Goal: Task Accomplishment & Management: Complete application form

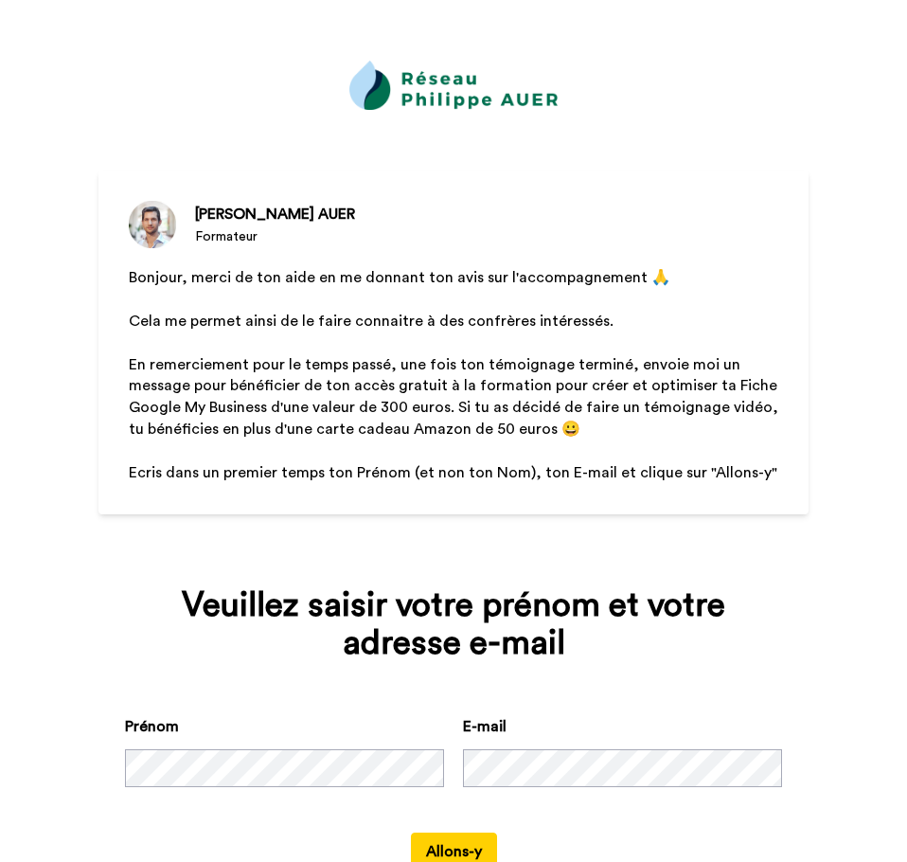
scroll to position [62, 0]
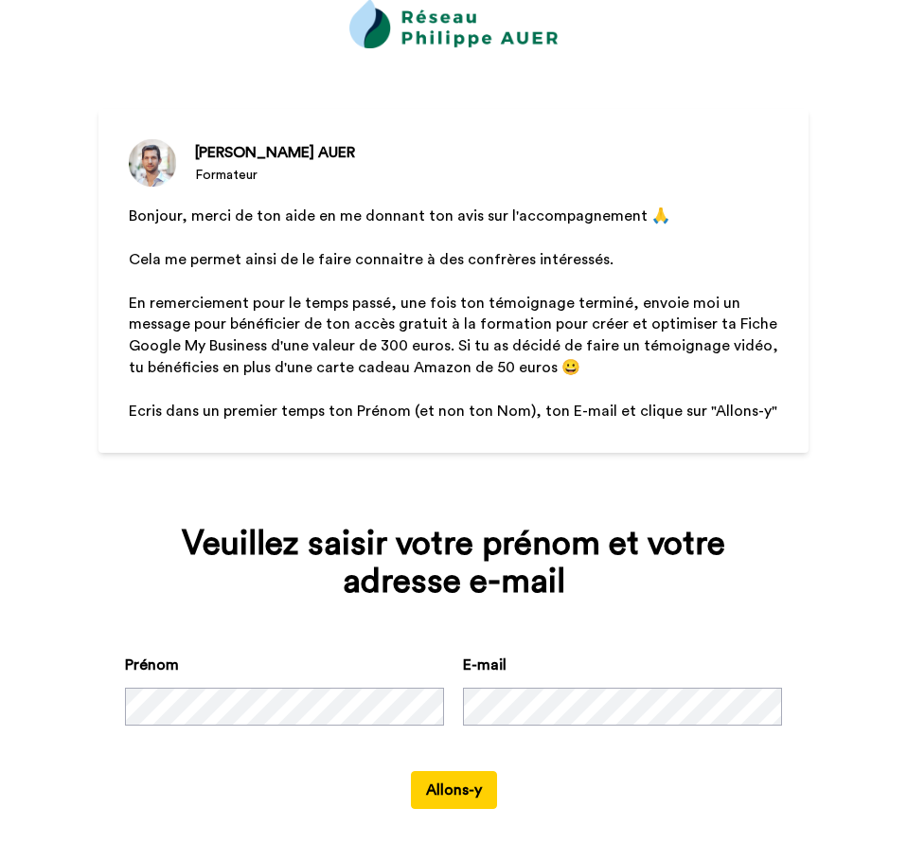
click at [433, 781] on button "Allons-y" at bounding box center [454, 790] width 86 height 38
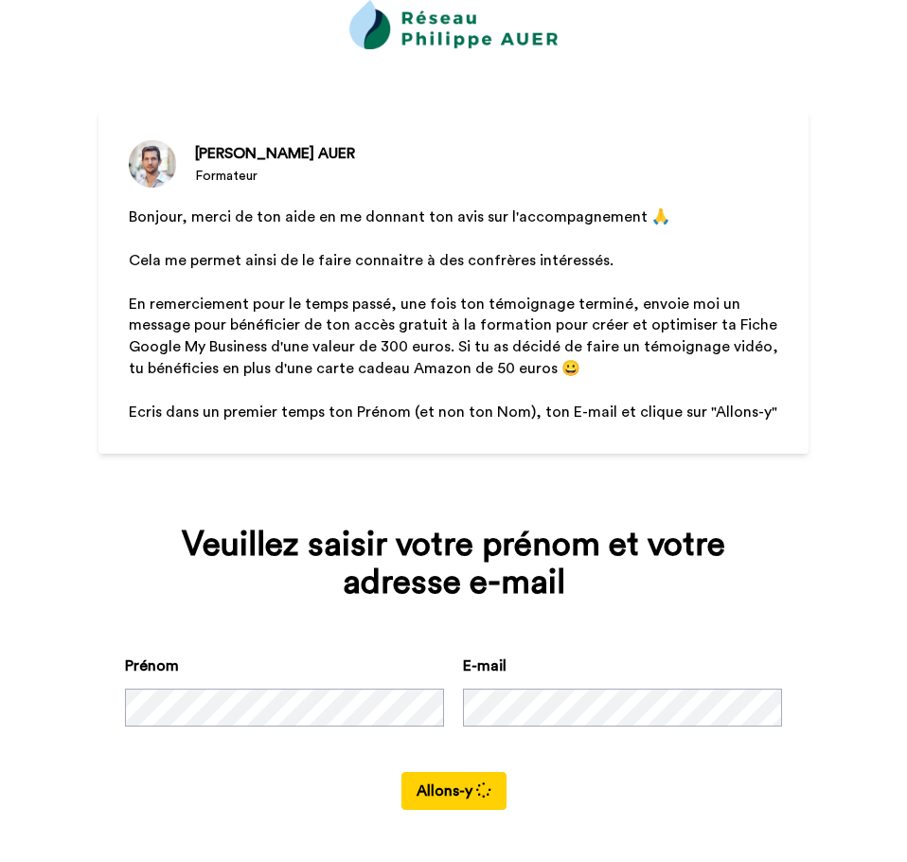
scroll to position [60, 0]
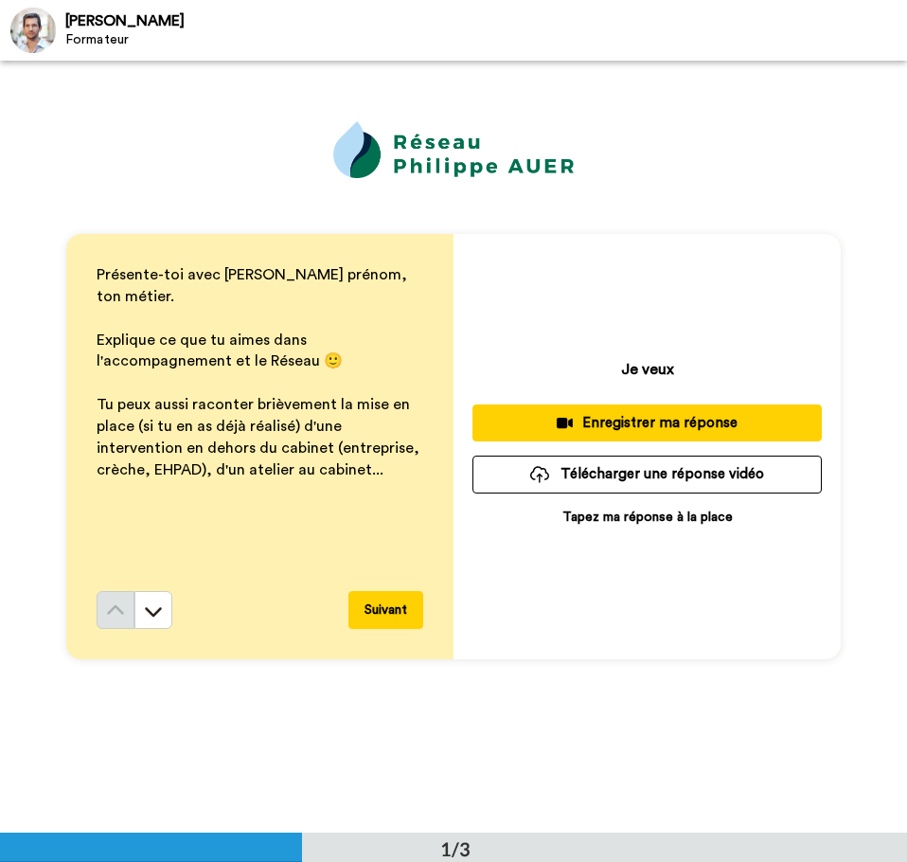
scroll to position [1, 0]
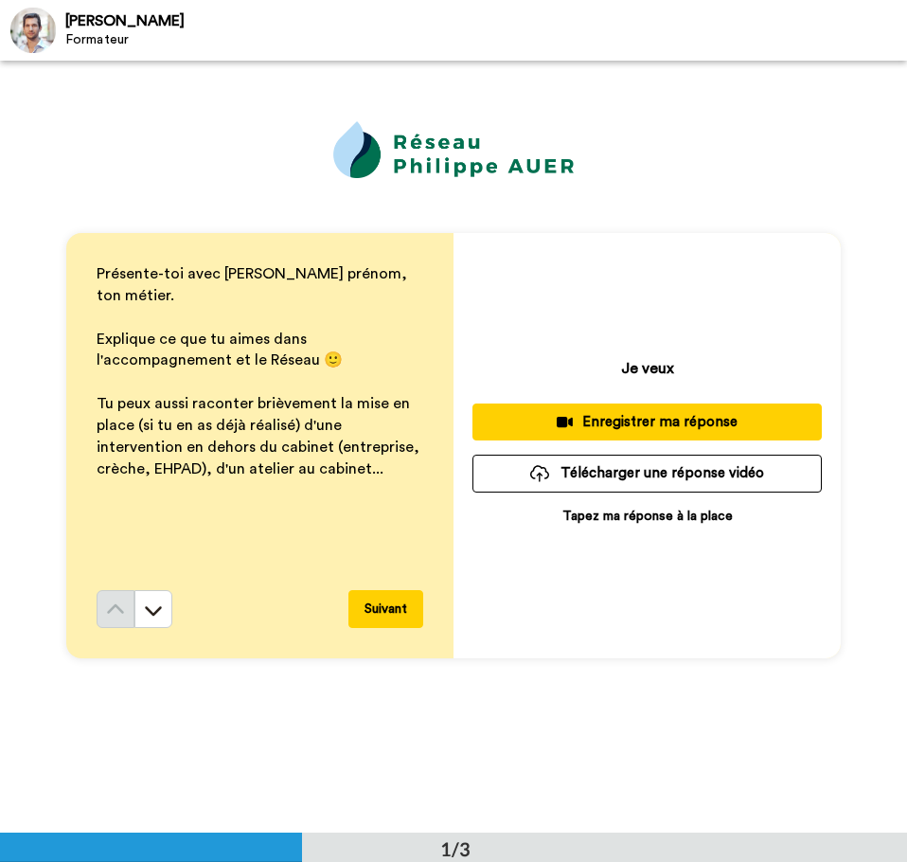
click at [688, 511] on p "Tapez ma réponse à la place" at bounding box center [648, 516] width 170 height 19
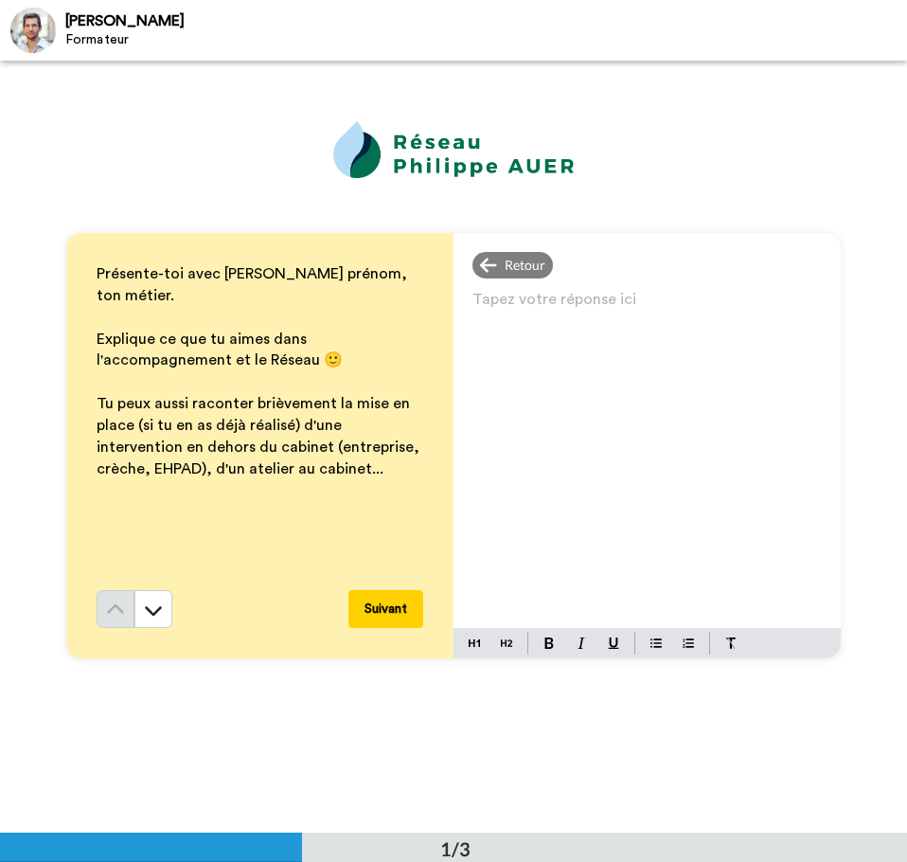
click at [503, 410] on div "Tapez votre réponse ici ﻿" at bounding box center [647, 457] width 387 height 342
click at [371, 613] on button "Suivant" at bounding box center [386, 610] width 75 height 38
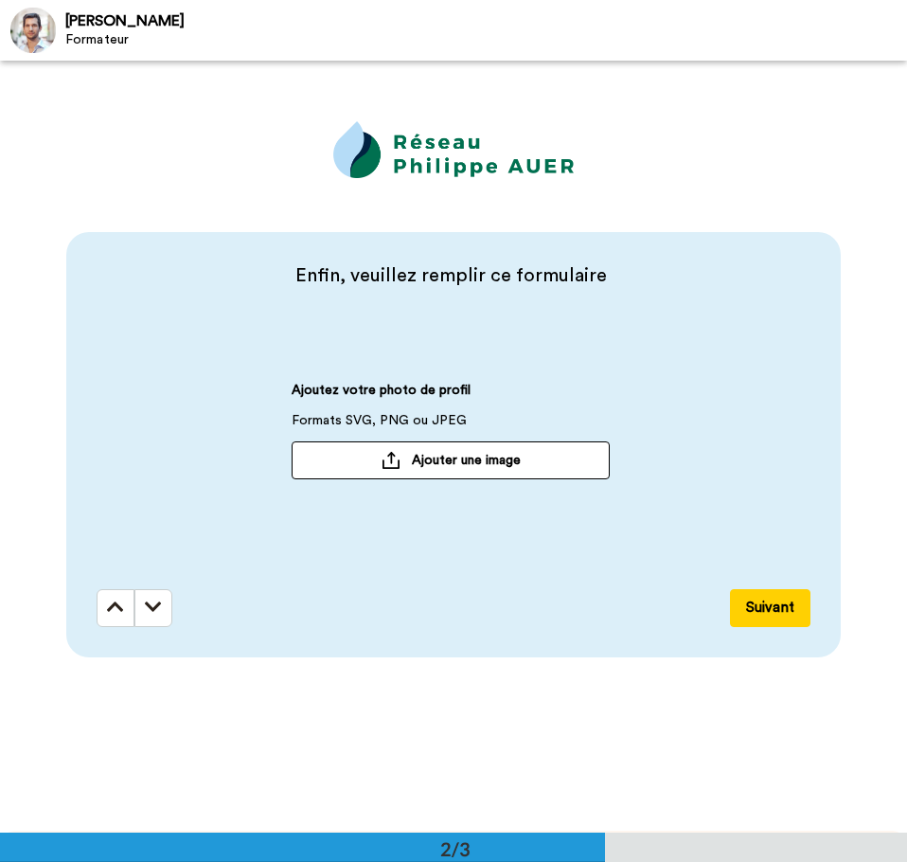
scroll to position [775, 0]
click at [761, 605] on button "Suivant" at bounding box center [770, 607] width 80 height 38
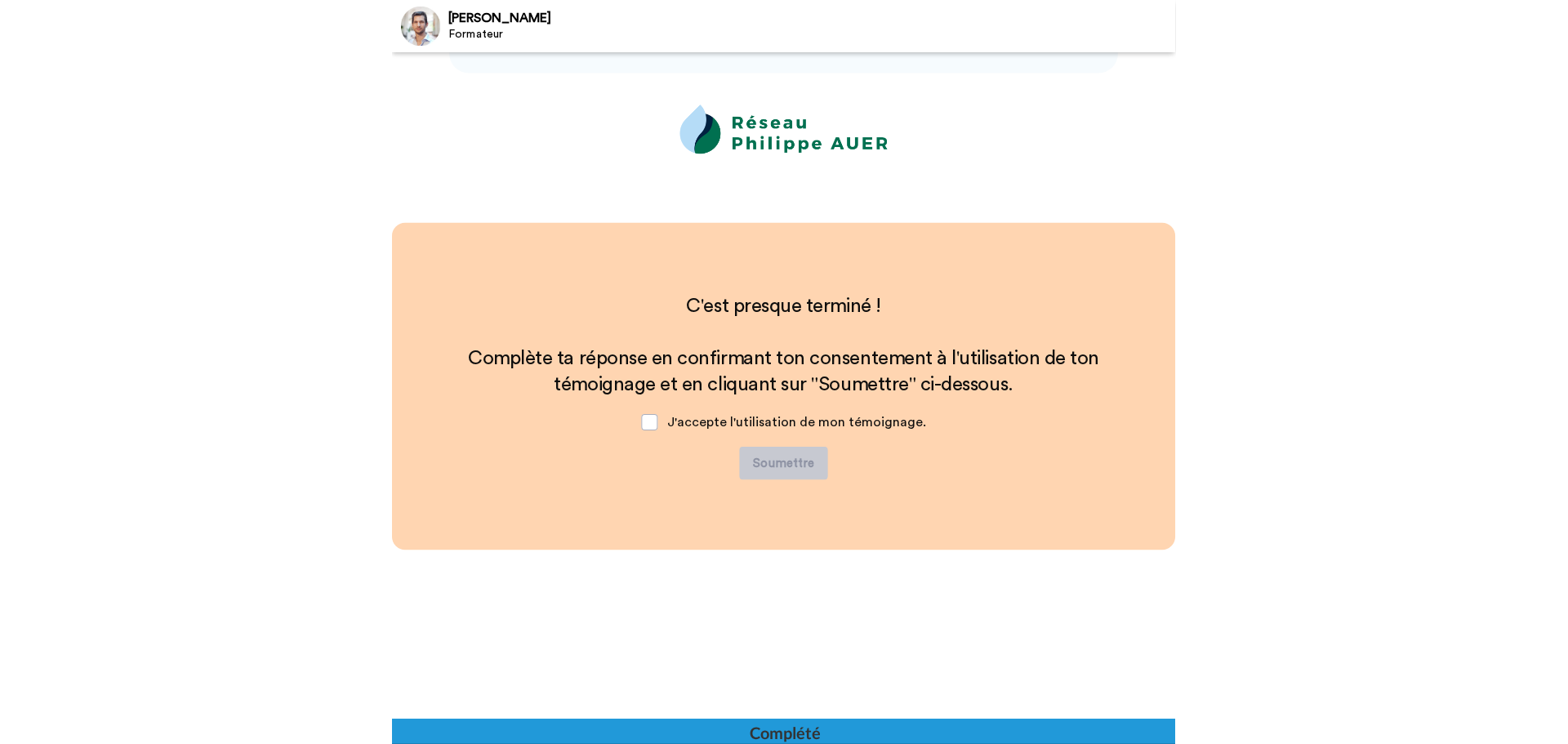
scroll to position [1162, 0]
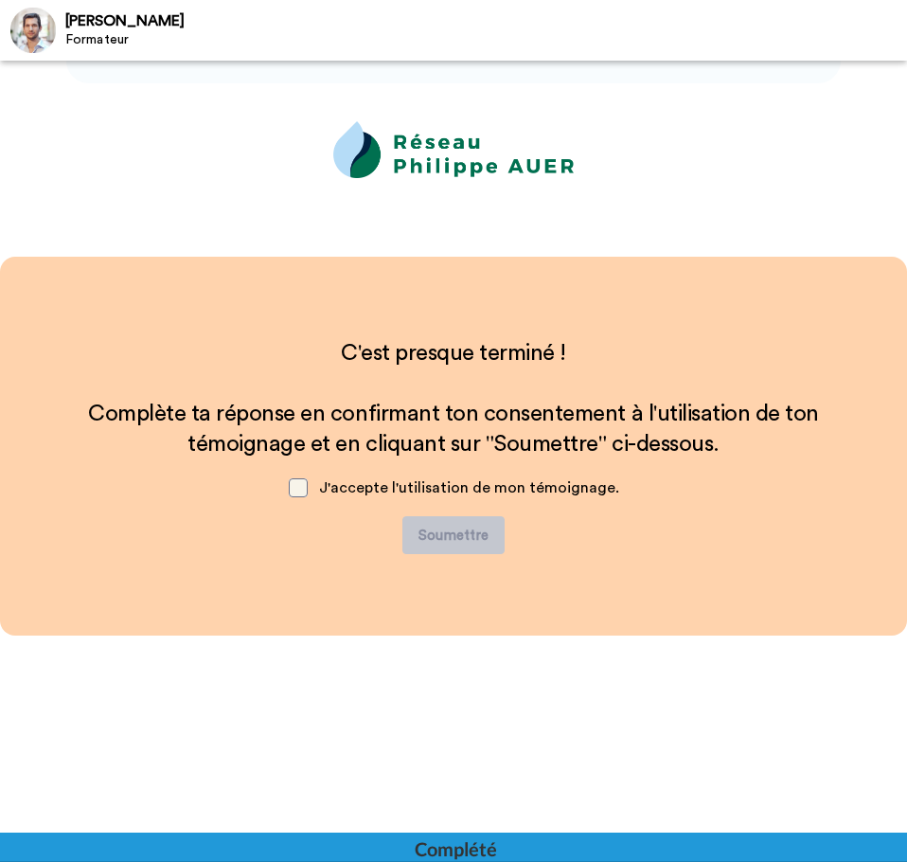
click at [296, 485] on span at bounding box center [298, 487] width 19 height 19
click at [472, 534] on button "Soumettre" at bounding box center [453, 535] width 102 height 38
